Goal: Task Accomplishment & Management: Use online tool/utility

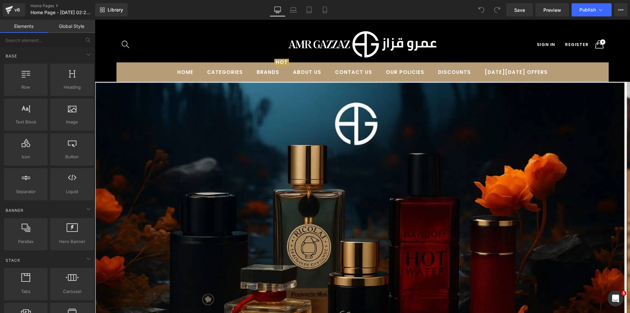
drag, startPoint x: 629, startPoint y: 278, endPoint x: 717, endPoint y: 32, distance: 261.6
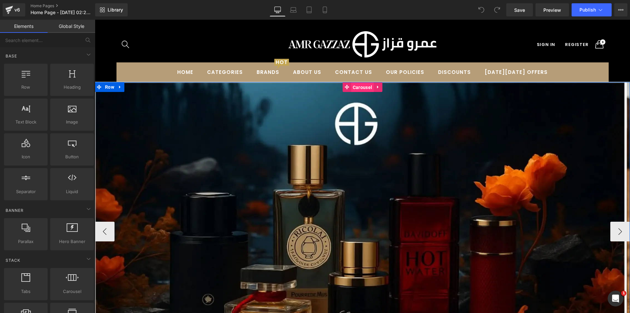
click at [359, 86] on span "Carousel" at bounding box center [362, 87] width 23 height 10
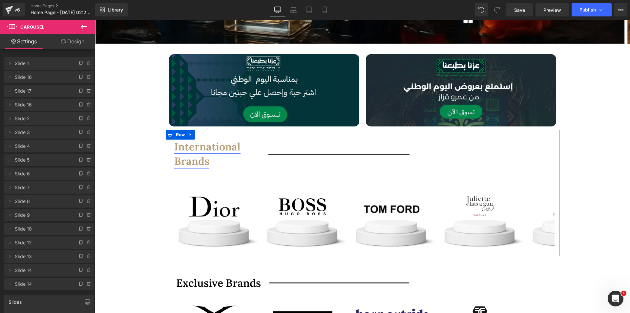
scroll to position [328, 0]
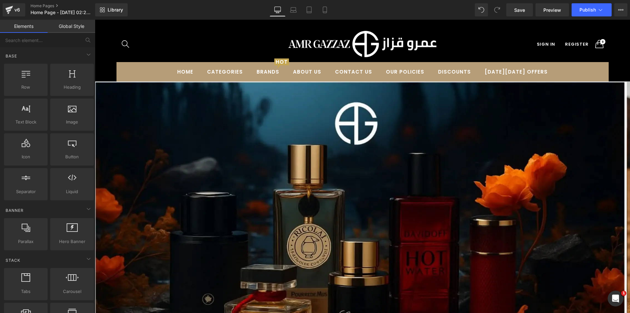
scroll to position [0, 0]
click at [131, 126] on div "Shop Now Button" at bounding box center [360, 231] width 530 height 298
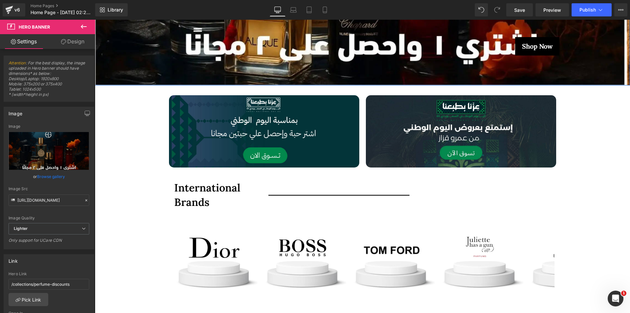
scroll to position [263, 0]
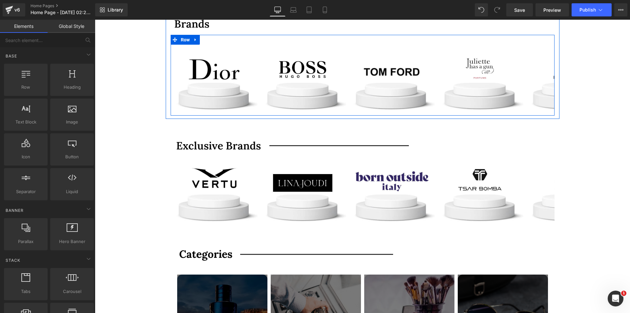
scroll to position [492, 0]
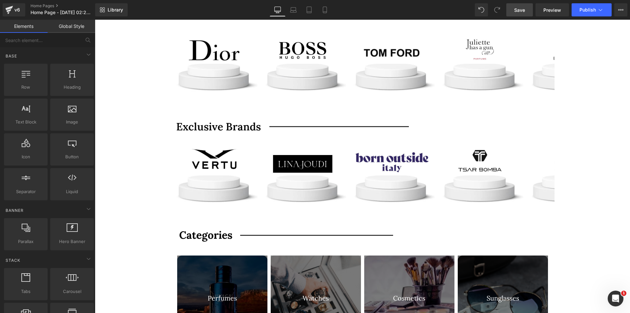
click at [523, 12] on span "Save" at bounding box center [519, 10] width 11 height 7
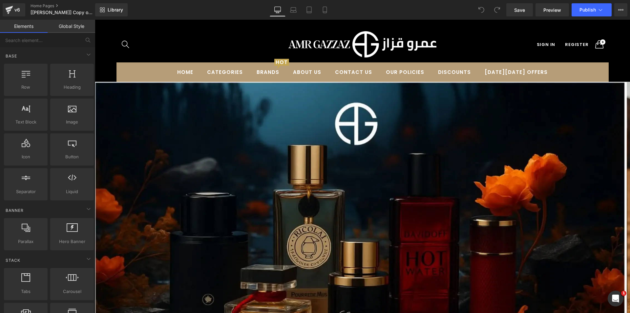
drag, startPoint x: 630, startPoint y: 204, endPoint x: 725, endPoint y: 35, distance: 194.4
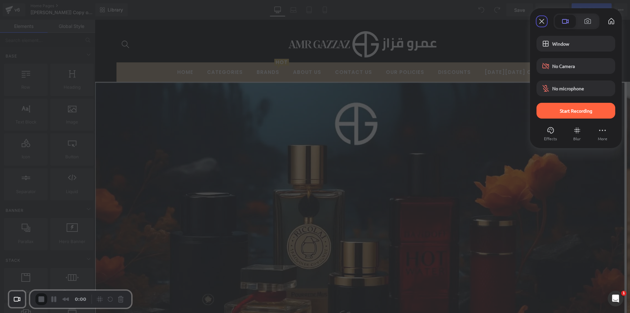
click at [558, 119] on div at bounding box center [576, 119] width 79 height 3
click at [546, 112] on span "Start Recording" at bounding box center [576, 111] width 68 height 6
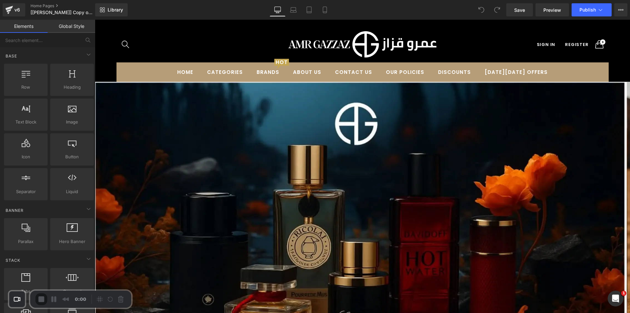
click at [520, 10] on span "Save" at bounding box center [519, 10] width 11 height 7
click at [587, 10] on span "Publish" at bounding box center [588, 9] width 16 height 5
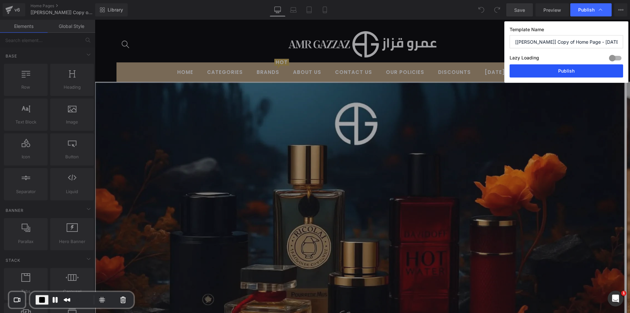
click at [548, 70] on button "Publish" at bounding box center [567, 70] width 114 height 13
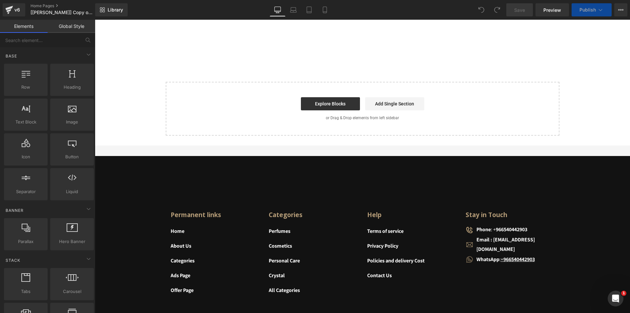
scroll to position [2075, 0]
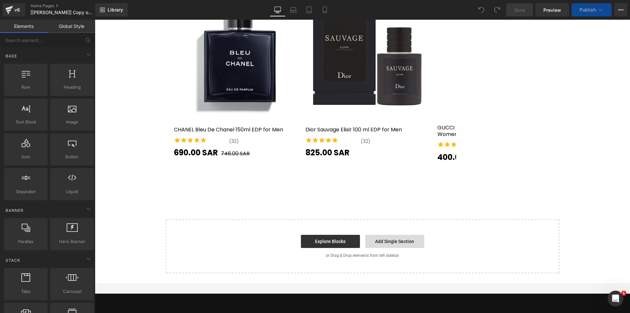
click at [382, 235] on link "Add Single Section" at bounding box center [394, 241] width 59 height 13
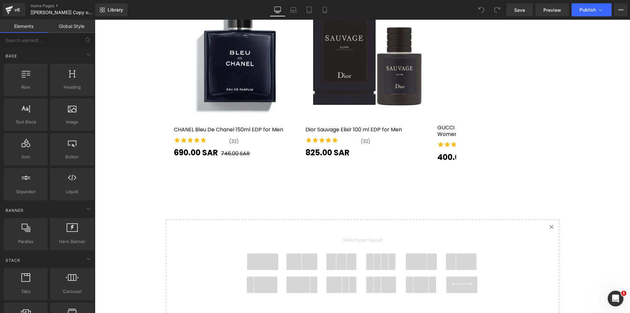
click at [251, 253] on span at bounding box center [263, 261] width 32 height 16
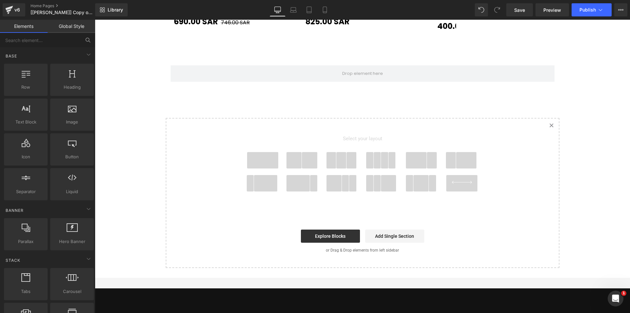
scroll to position [2209, 0]
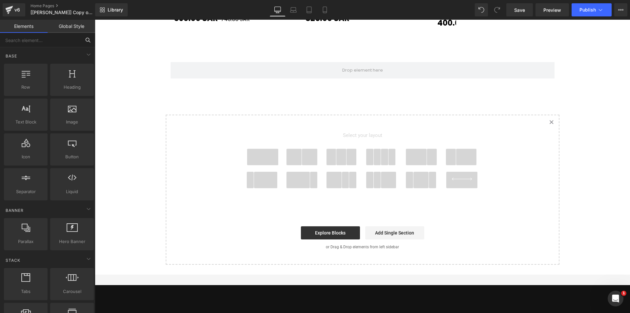
click at [50, 42] on input "text" at bounding box center [40, 40] width 81 height 14
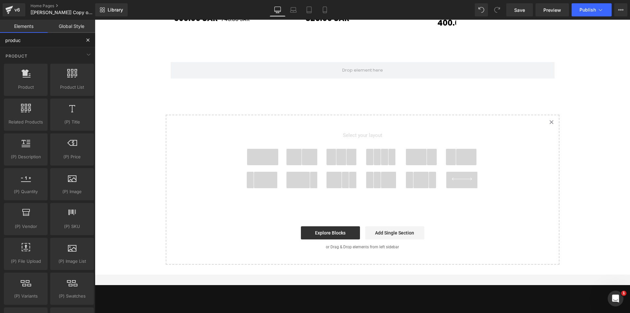
type input "product"
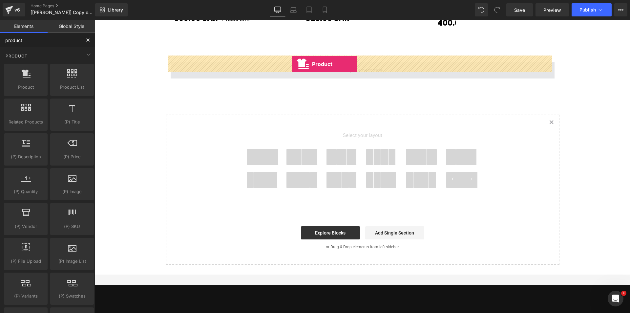
drag, startPoint x: 128, startPoint y: 100, endPoint x: 292, endPoint y: 64, distance: 167.4
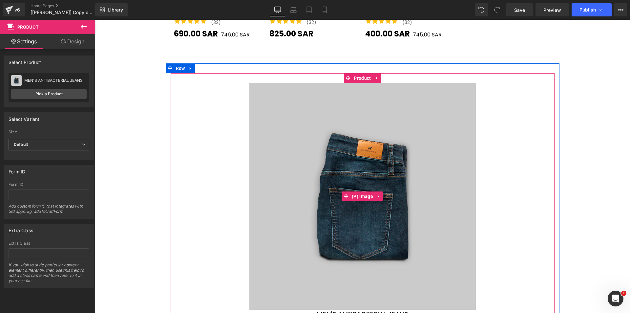
scroll to position [2042, 0]
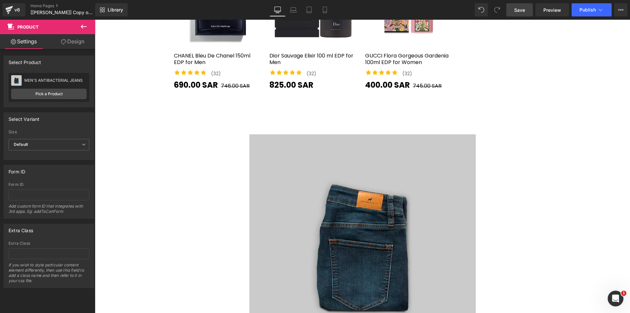
drag, startPoint x: 513, startPoint y: 11, endPoint x: 163, endPoint y: 106, distance: 362.0
click at [513, 11] on link "Save" at bounding box center [519, 9] width 27 height 13
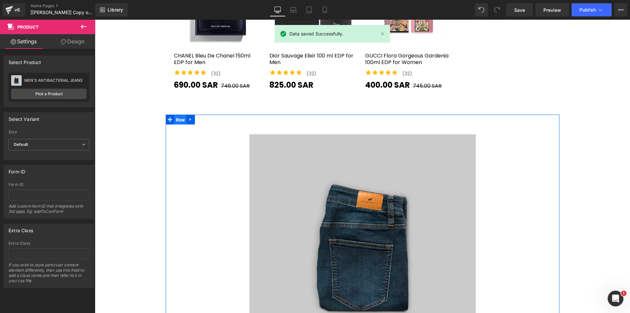
click at [179, 115] on span "Row" at bounding box center [180, 120] width 12 height 10
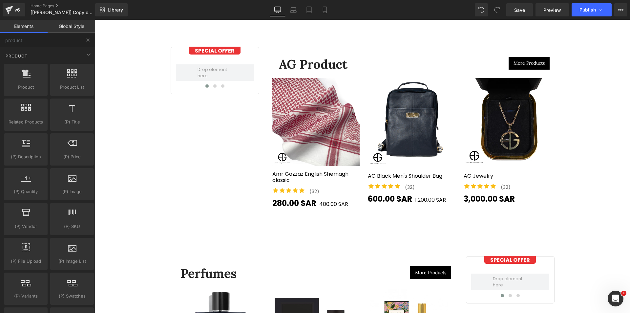
scroll to position [1714, 0]
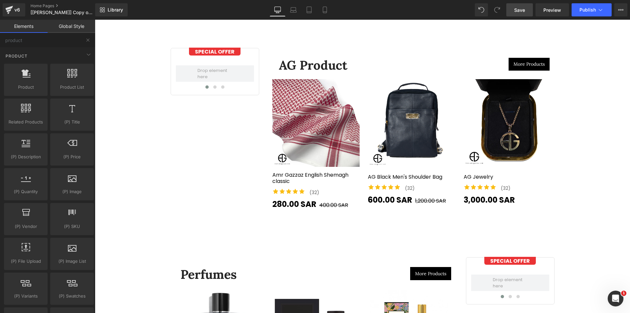
drag, startPoint x: 527, startPoint y: 11, endPoint x: 213, endPoint y: 54, distance: 317.6
click at [527, 11] on link "Save" at bounding box center [519, 9] width 27 height 13
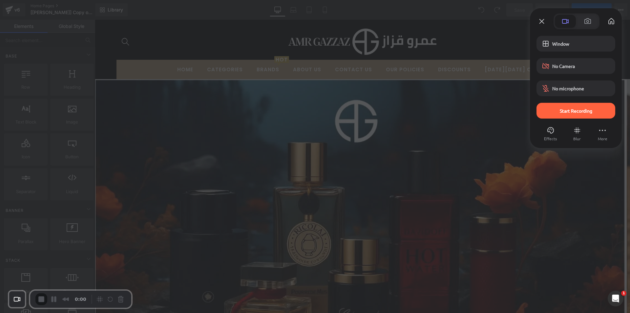
click at [571, 109] on span "Start Recording" at bounding box center [576, 111] width 32 height 6
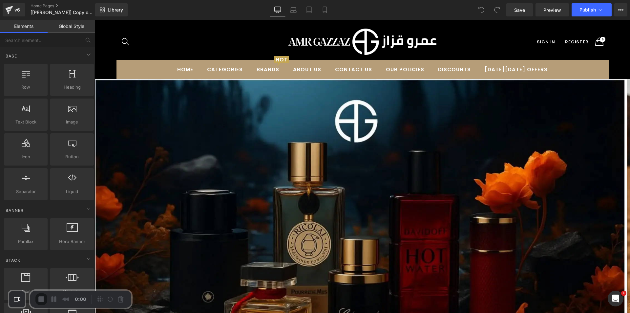
click at [314, 312] on div "3" at bounding box center [315, 316] width 630 height 7
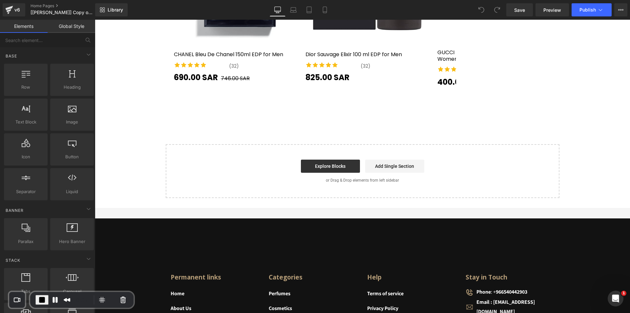
scroll to position [2148, 0]
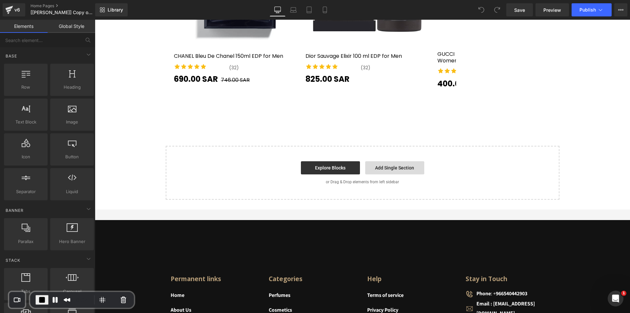
click at [385, 161] on link "Add Single Section" at bounding box center [394, 167] width 59 height 13
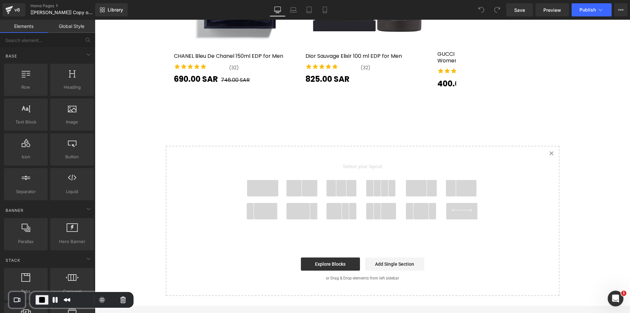
click at [262, 180] on span at bounding box center [263, 188] width 32 height 16
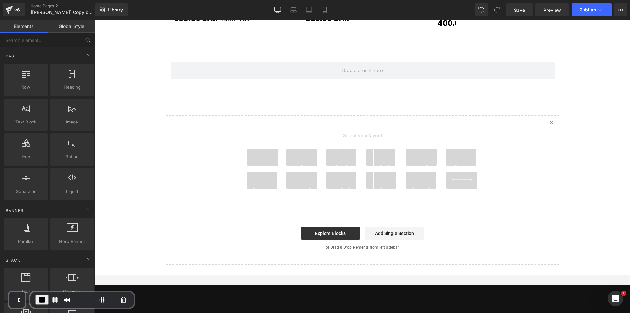
scroll to position [2209, 0]
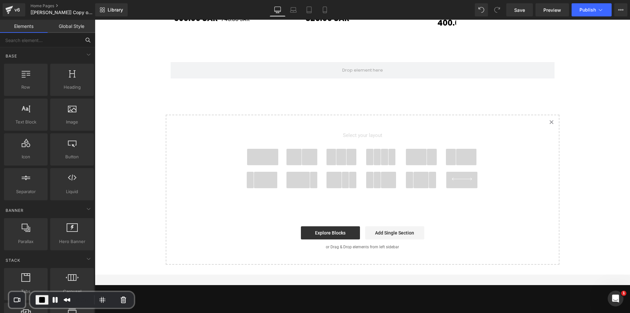
click at [41, 43] on input "text" at bounding box center [40, 40] width 81 height 14
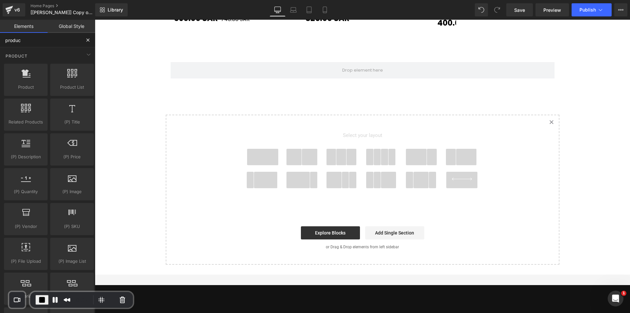
type input "product"
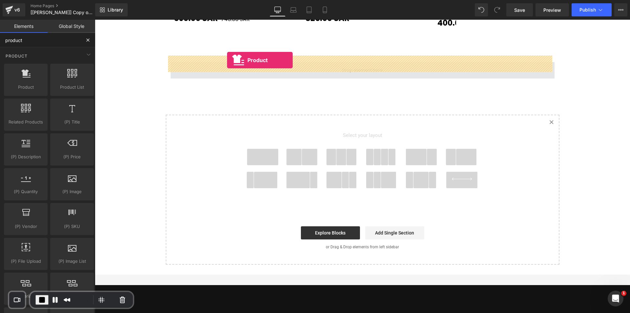
drag, startPoint x: 182, startPoint y: 101, endPoint x: 228, endPoint y: 60, distance: 61.4
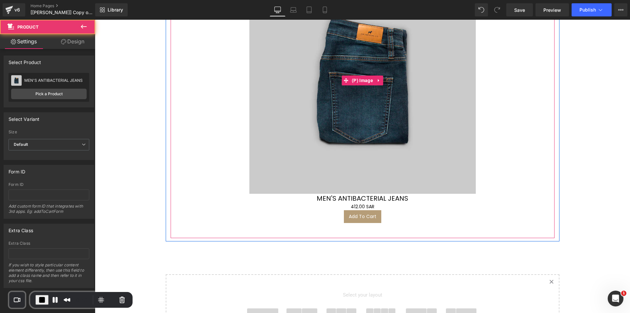
scroll to position [2141, 0]
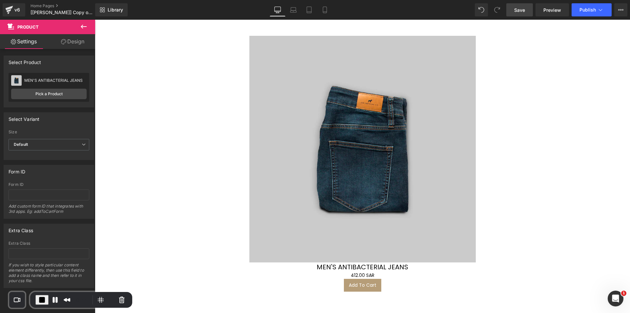
click at [521, 6] on link "Save" at bounding box center [519, 9] width 27 height 13
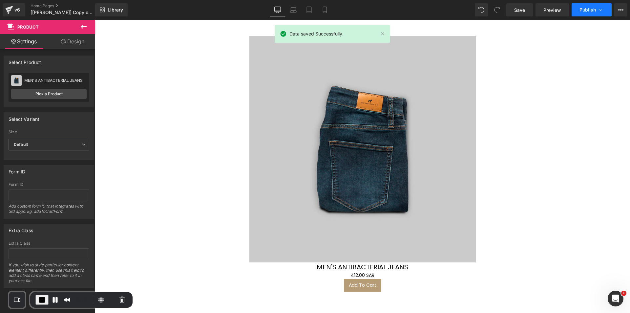
click at [585, 10] on span "Publish" at bounding box center [588, 9] width 16 height 5
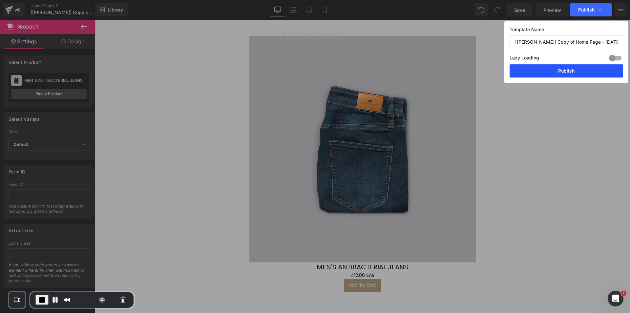
click at [550, 70] on button "Publish" at bounding box center [567, 70] width 114 height 13
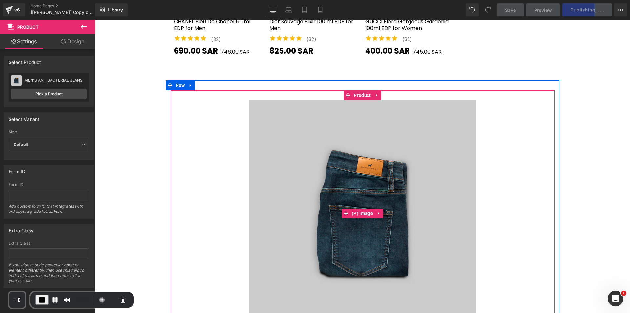
scroll to position [2075, 0]
